Goal: Information Seeking & Learning: Understand process/instructions

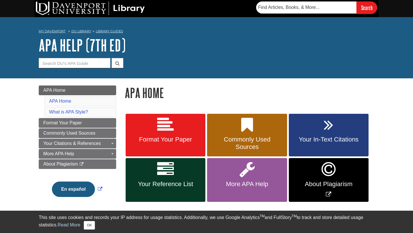
scroll to position [60, 0]
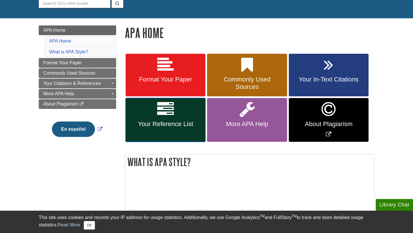
click at [171, 124] on span "Your Reference List" at bounding box center [165, 124] width 71 height 7
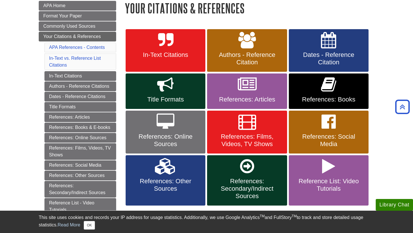
scroll to position [84, 0]
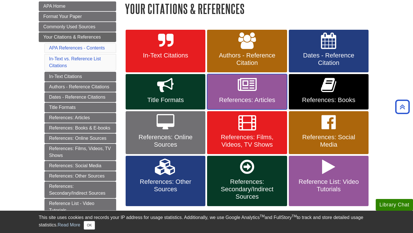
click at [233, 96] on link "References: Articles" at bounding box center [247, 92] width 80 height 36
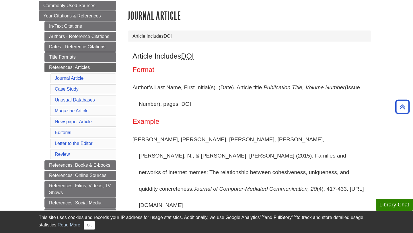
scroll to position [107, 0]
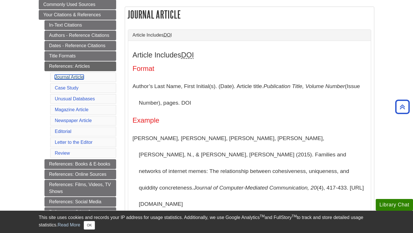
click at [82, 78] on link "Journal Article" at bounding box center [69, 77] width 29 height 5
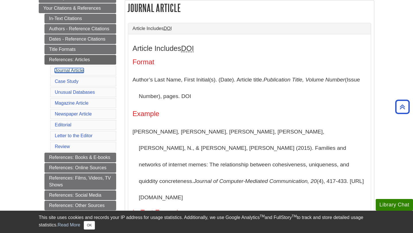
click at [77, 72] on link "Journal Article" at bounding box center [69, 70] width 29 height 5
